Goal: Entertainment & Leisure: Consume media (video, audio)

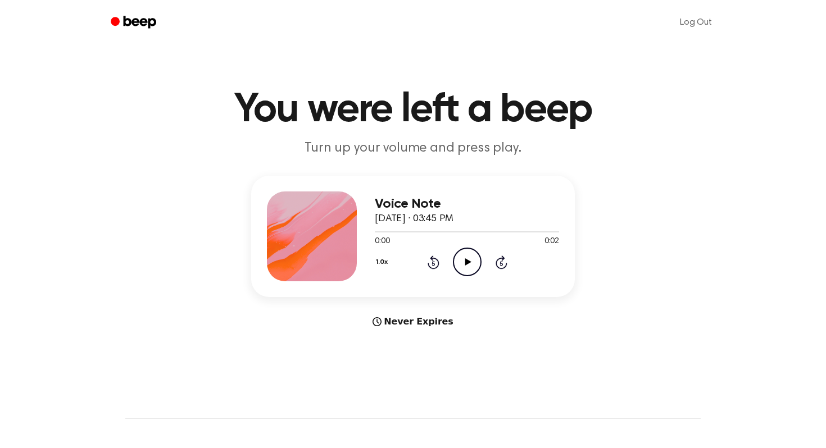
click at [411, 349] on main "You were left a beep Turn up your volume and press play. Voice Note September 3…" at bounding box center [413, 335] width 826 height 671
click at [467, 260] on icon "Play Audio" at bounding box center [467, 262] width 29 height 29
click at [462, 255] on icon "Play Audio" at bounding box center [467, 262] width 29 height 29
click at [456, 271] on circle at bounding box center [467, 262] width 28 height 28
click at [466, 264] on icon at bounding box center [468, 261] width 6 height 7
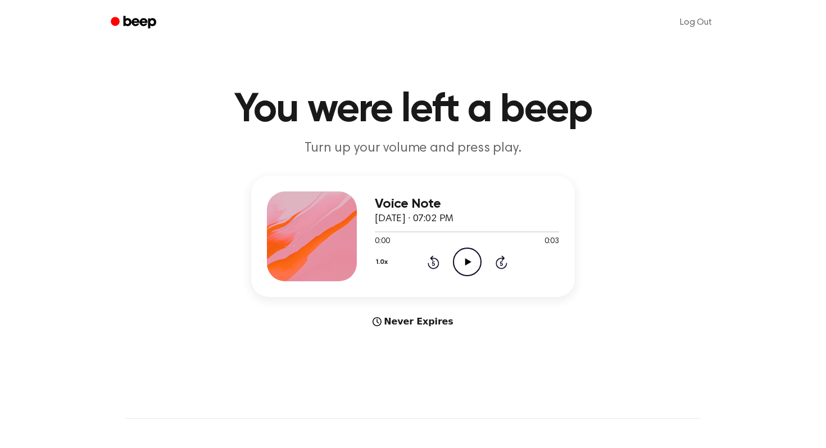
click at [461, 266] on icon "Play Audio" at bounding box center [467, 262] width 29 height 29
click at [462, 264] on icon "Play Audio" at bounding box center [467, 262] width 29 height 29
